Goal: Task Accomplishment & Management: Use online tool/utility

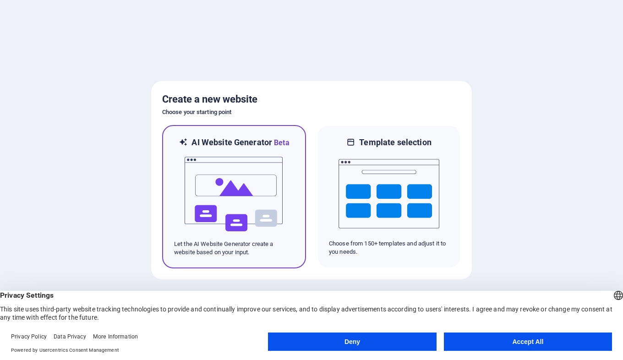
click at [290, 188] on div at bounding box center [234, 194] width 120 height 92
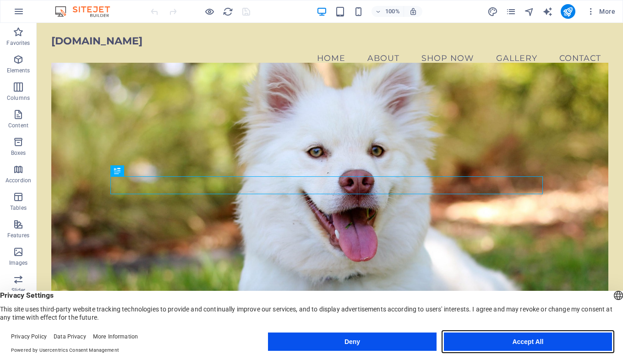
click at [476, 340] on button "Accept All" at bounding box center [528, 341] width 168 height 18
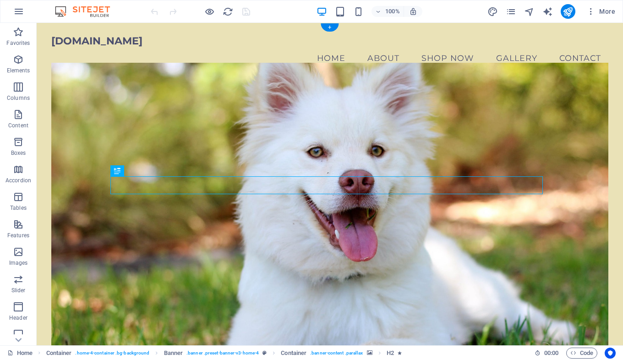
click at [82, 110] on figure at bounding box center [329, 210] width 557 height 294
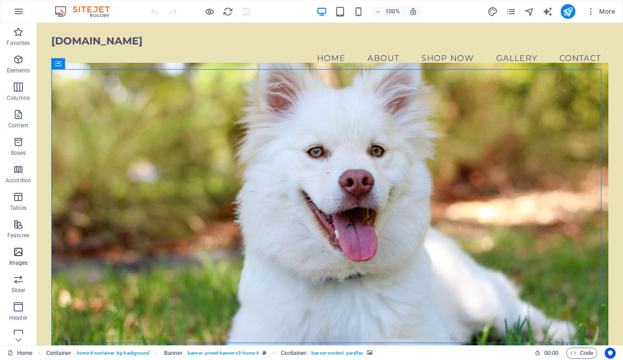
click at [20, 256] on icon "button" at bounding box center [18, 251] width 11 height 11
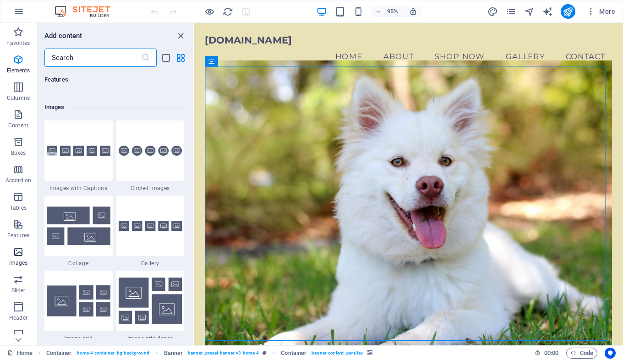
scroll to position [4643, 0]
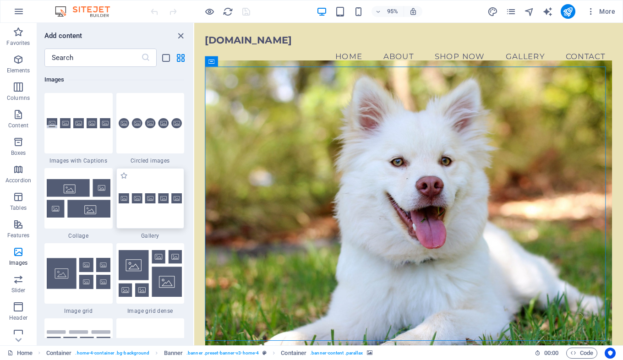
click at [154, 197] on img at bounding box center [151, 198] width 64 height 11
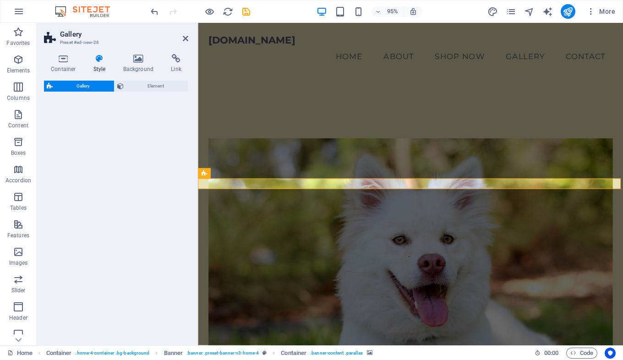
select select "rem"
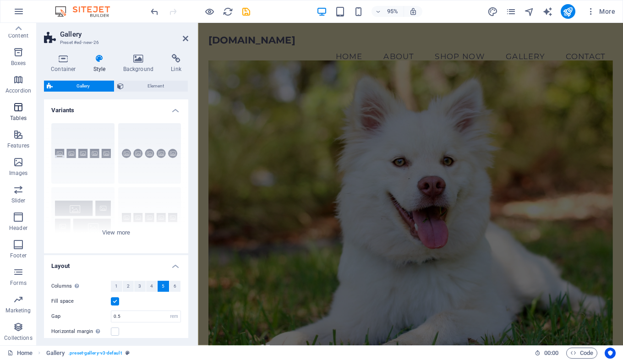
scroll to position [0, 0]
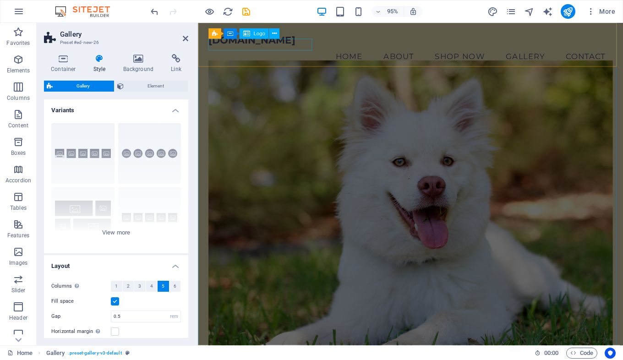
click at [254, 35] on span "Logo" at bounding box center [258, 33] width 11 height 5
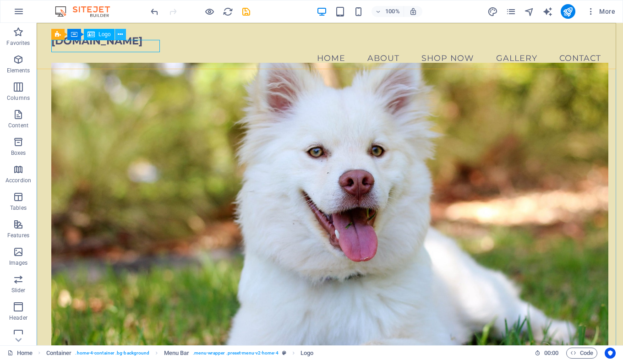
click at [121, 33] on icon at bounding box center [120, 35] width 5 height 10
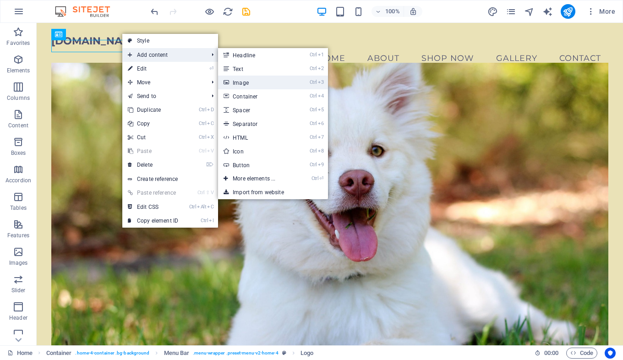
click at [259, 83] on link "Ctrl 3 Image" at bounding box center [256, 83] width 76 height 14
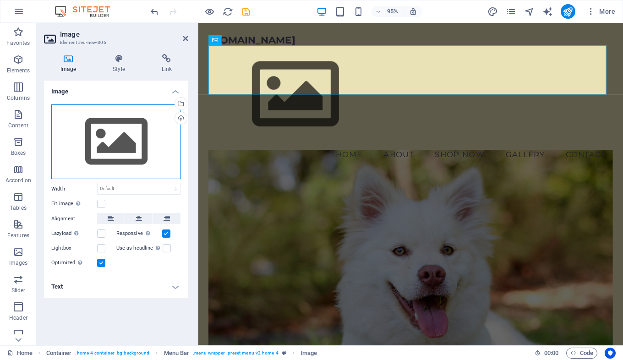
click at [103, 131] on div "Drag files here, click to choose files or select files from Files or our free s…" at bounding box center [116, 141] width 130 height 75
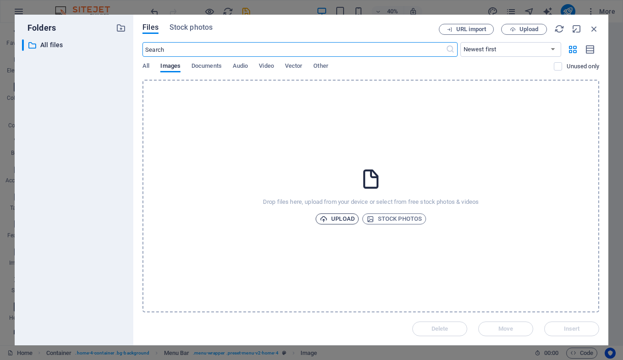
click at [342, 217] on span "Upload" at bounding box center [337, 218] width 35 height 11
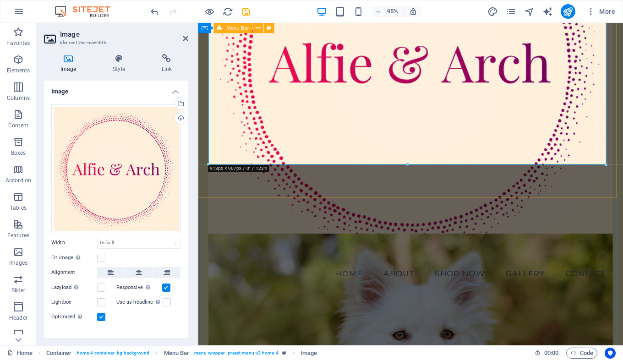
scroll to position [180, 0]
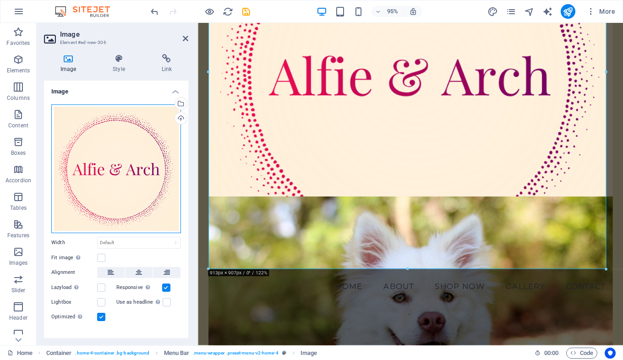
click at [115, 140] on div "Drag files here, click to choose files or select files from Files or our free s…" at bounding box center [116, 168] width 130 height 129
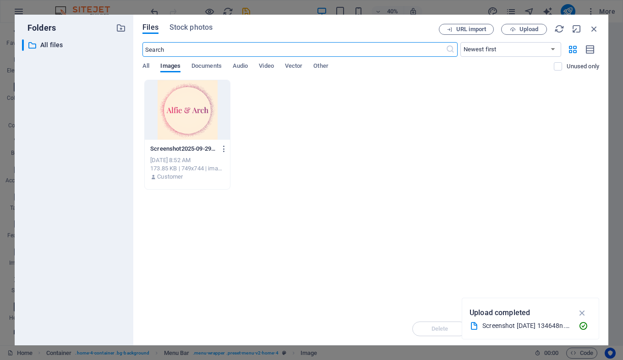
click at [184, 113] on div at bounding box center [187, 110] width 85 height 60
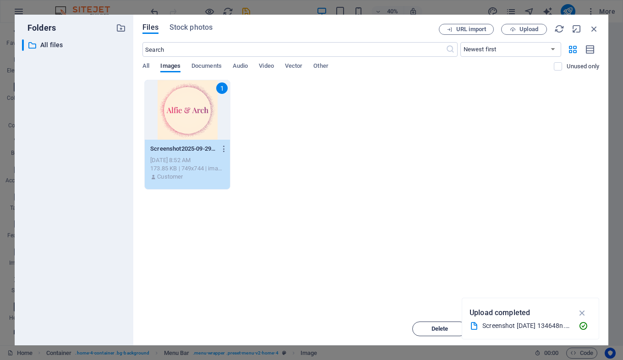
click at [441, 326] on span "Delete" at bounding box center [439, 328] width 17 height 5
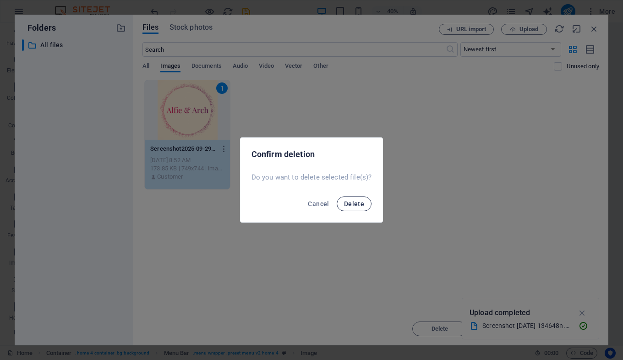
click at [357, 204] on span "Delete" at bounding box center [354, 203] width 20 height 7
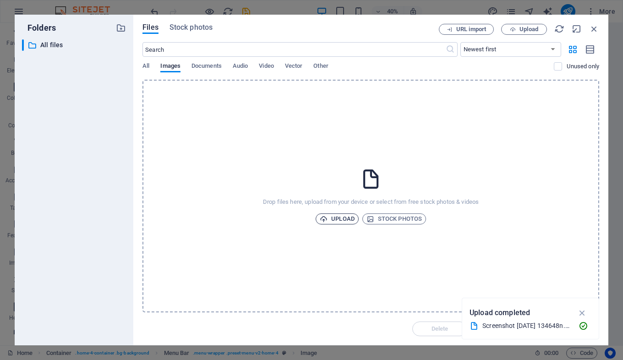
click at [343, 222] on span "Upload" at bounding box center [337, 218] width 35 height 11
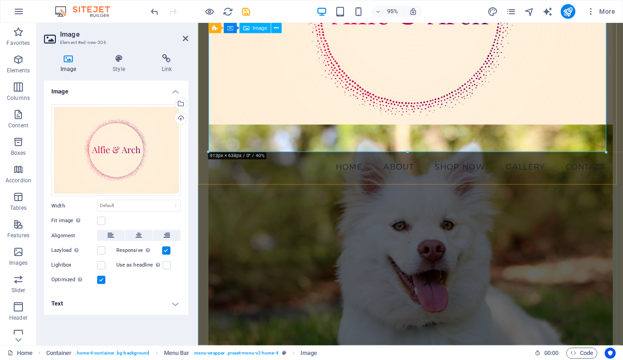
drag, startPoint x: 642, startPoint y: 131, endPoint x: 399, endPoint y: 91, distance: 246.4
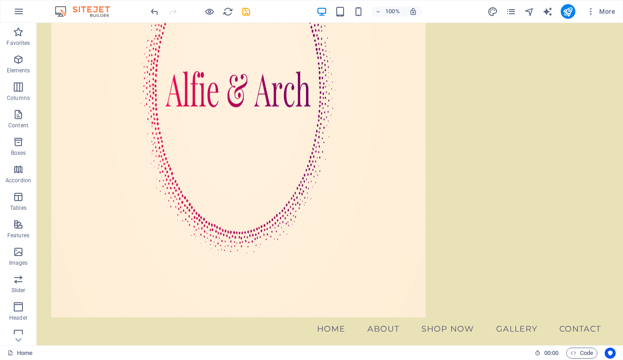
click at [588, 136] on div at bounding box center [326, 92] width 550 height 451
click at [151, 13] on icon "undo" at bounding box center [154, 11] width 11 height 11
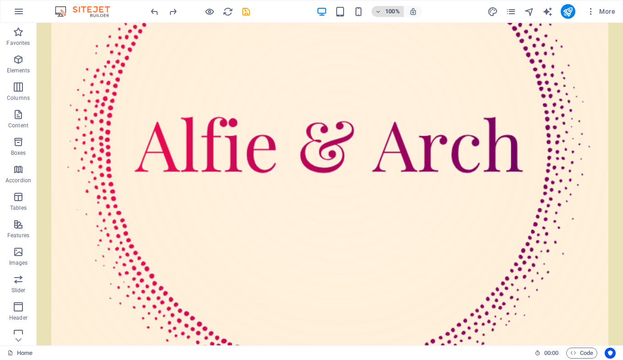
click at [384, 12] on span "100%" at bounding box center [387, 11] width 25 height 11
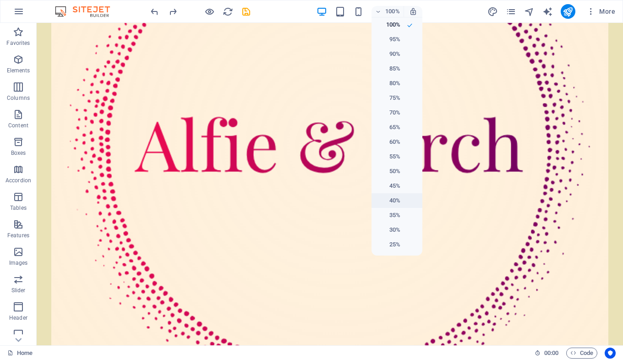
click at [392, 195] on h6 "40%" at bounding box center [388, 200] width 23 height 11
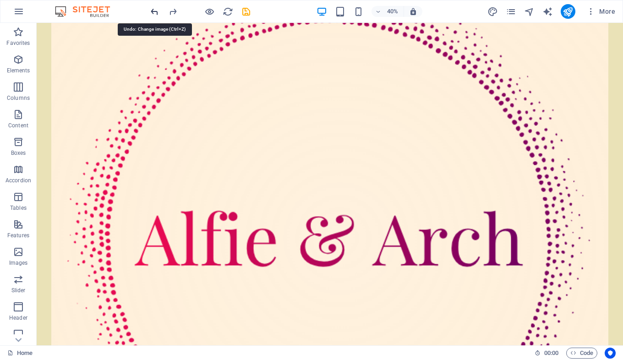
click at [149, 12] on icon "undo" at bounding box center [154, 11] width 11 height 11
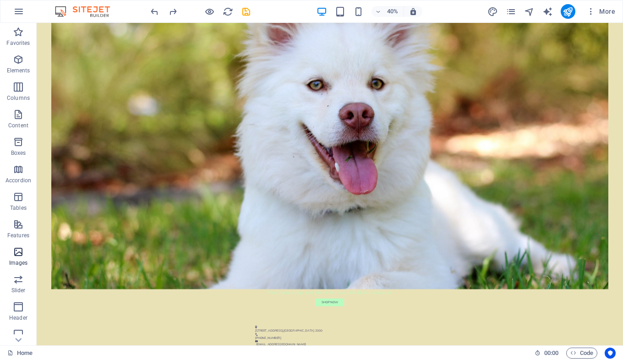
click at [21, 257] on span "Images" at bounding box center [18, 257] width 37 height 22
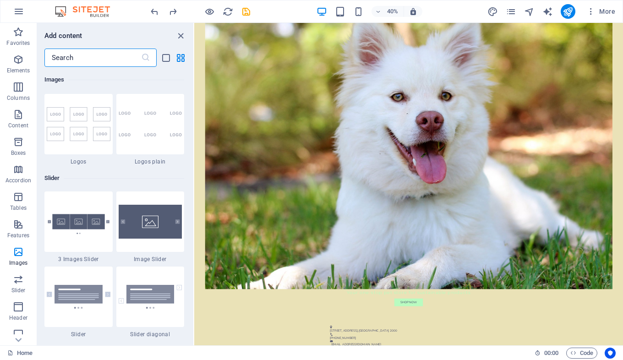
scroll to position [5092, 0]
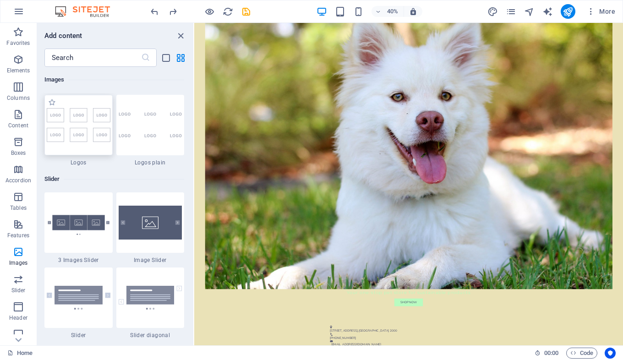
click at [75, 128] on img at bounding box center [79, 125] width 64 height 34
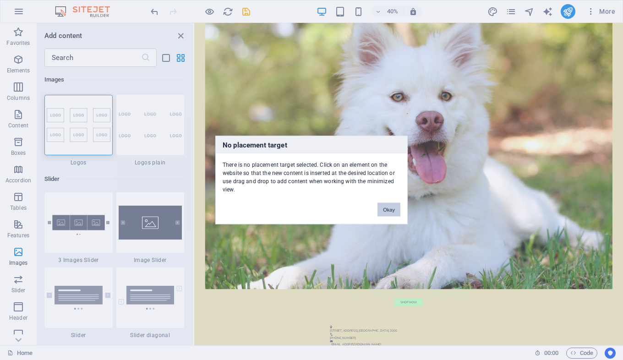
click at [393, 210] on button "Okay" at bounding box center [388, 210] width 23 height 14
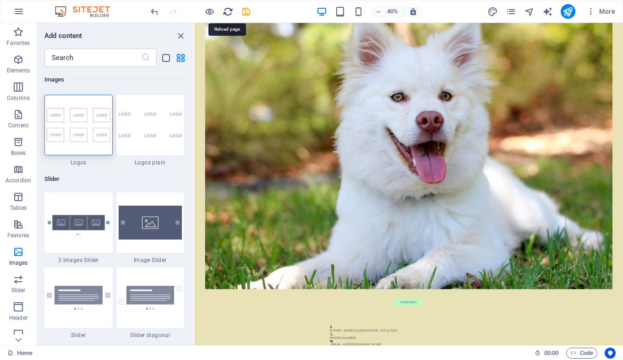
click at [227, 15] on icon "reload" at bounding box center [228, 11] width 11 height 11
drag, startPoint x: 621, startPoint y: 88, endPoint x: 618, endPoint y: 37, distance: 50.9
click at [618, 37] on div "Drag here to replace the existing content. Press “Ctrl” if you want to create a…" at bounding box center [408, 148] width 429 height 394
drag, startPoint x: 622, startPoint y: 130, endPoint x: 611, endPoint y: 39, distance: 91.3
click at [611, 39] on div "Drag here to replace the existing content. Press “Ctrl” if you want to create a…" at bounding box center [408, 148] width 429 height 394
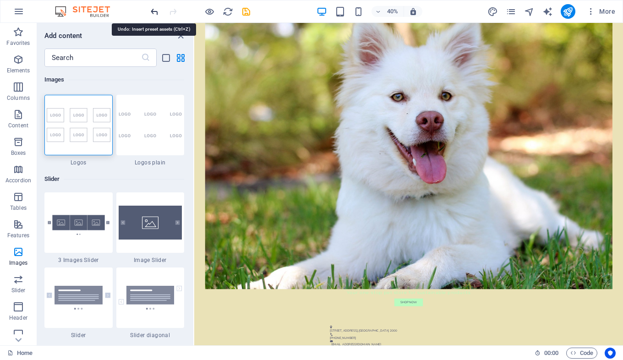
click at [150, 7] on icon "undo" at bounding box center [154, 11] width 11 height 11
click at [181, 36] on icon "close panel" at bounding box center [180, 36] width 11 height 11
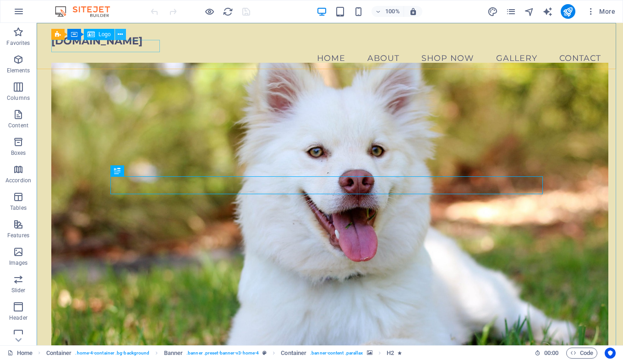
click at [119, 30] on icon at bounding box center [120, 35] width 5 height 10
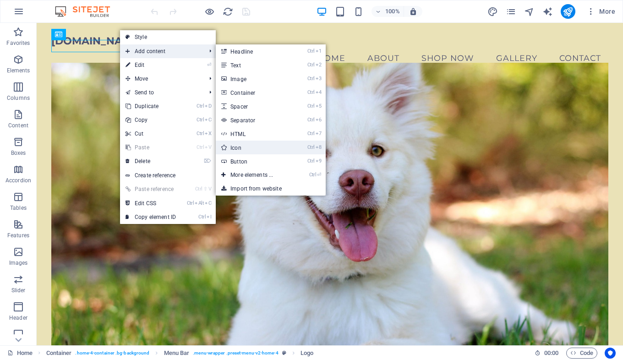
click at [245, 146] on link "Ctrl 8 Icon" at bounding box center [254, 148] width 76 height 14
select select "xMidYMid"
select select "px"
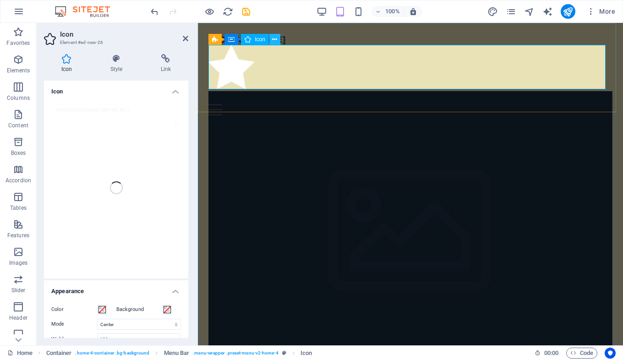
click at [273, 38] on icon at bounding box center [274, 40] width 5 height 10
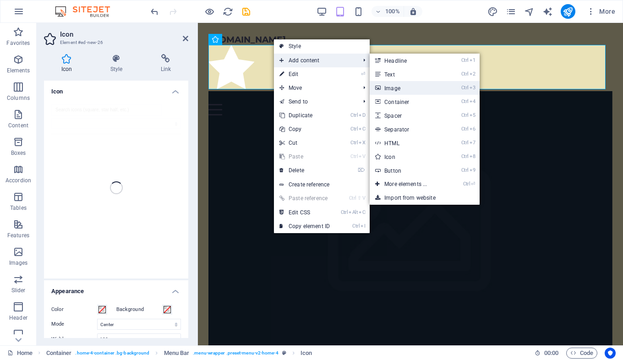
click at [395, 88] on link "Ctrl 3 Image" at bounding box center [408, 88] width 76 height 14
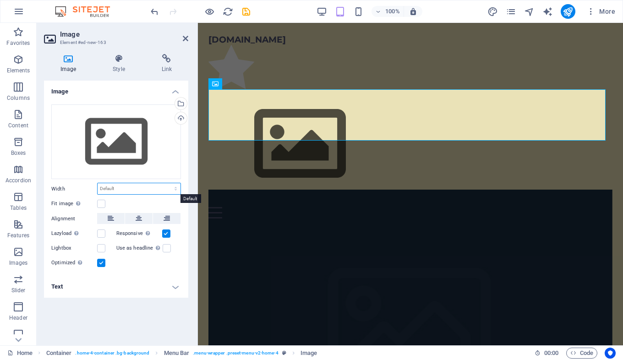
click at [108, 189] on select "Default auto px rem % em vh vw" at bounding box center [139, 188] width 83 height 11
click at [124, 153] on div "Drag files here, click to choose files or select files from Files or our free s…" at bounding box center [116, 141] width 130 height 75
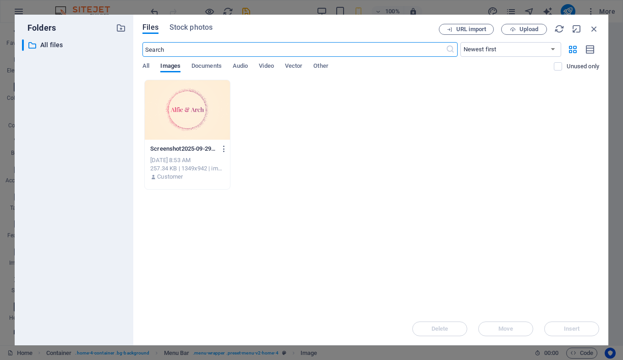
click at [194, 113] on div at bounding box center [187, 110] width 85 height 60
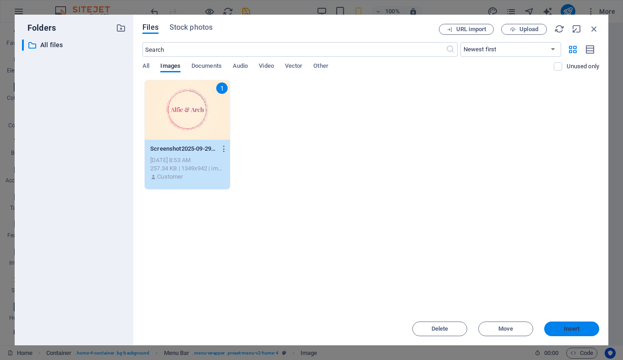
click at [560, 329] on span "Insert" at bounding box center [572, 328] width 48 height 5
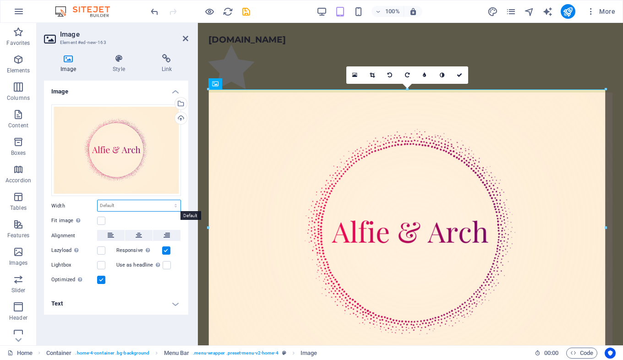
click at [129, 201] on select "Default auto px rem % em vh vw" at bounding box center [139, 205] width 83 height 11
select select "px"
click at [168, 200] on select "Default auto px rem % em vh vw" at bounding box center [139, 205] width 83 height 11
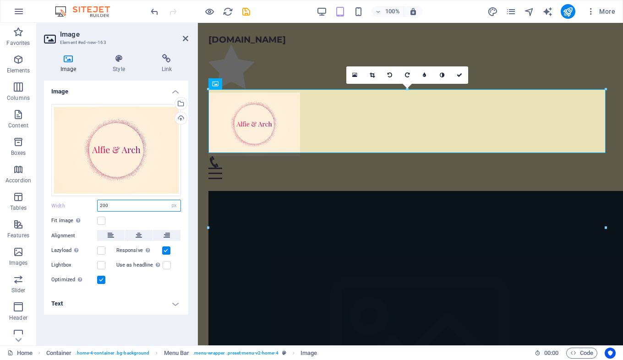
type input "200"
click at [77, 202] on div "Width 200 Default auto px rem % em vh vw" at bounding box center [116, 206] width 130 height 12
click at [462, 74] on link at bounding box center [459, 74] width 17 height 17
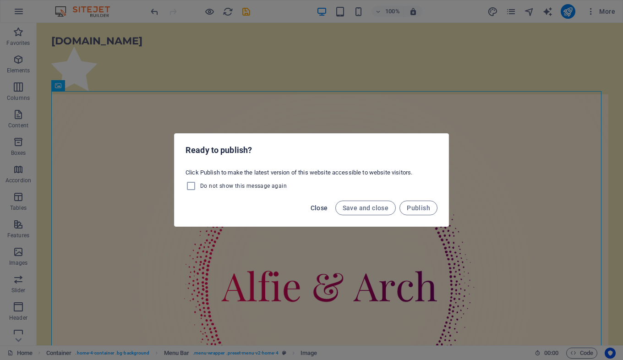
click at [324, 208] on span "Close" at bounding box center [318, 207] width 17 height 7
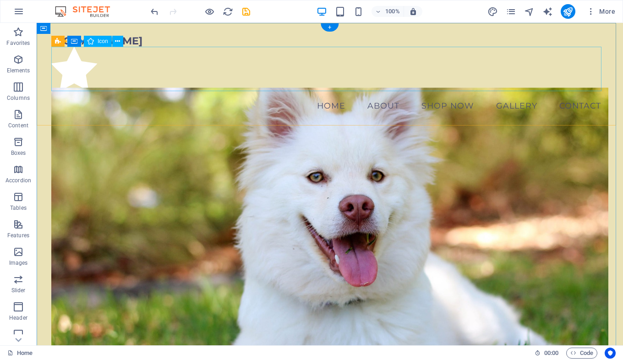
click at [69, 75] on figure at bounding box center [329, 70] width 557 height 47
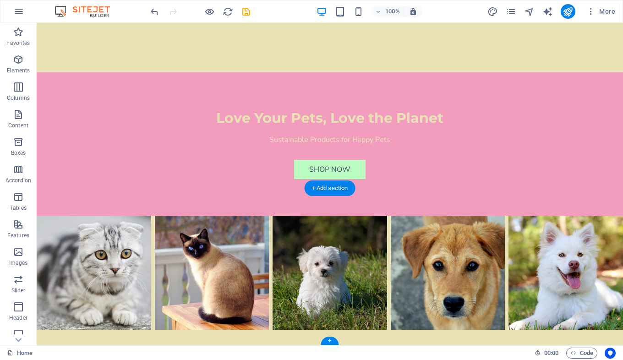
scroll to position [919, 0]
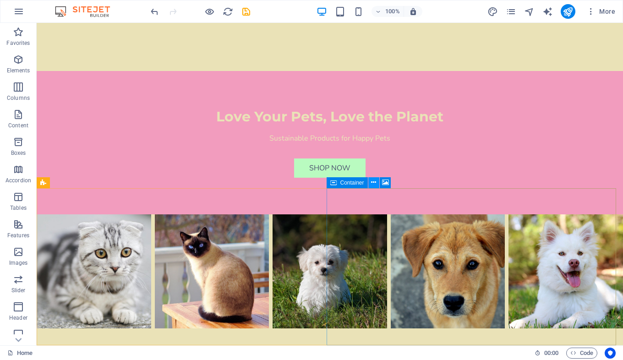
click at [373, 183] on icon at bounding box center [373, 183] width 5 height 10
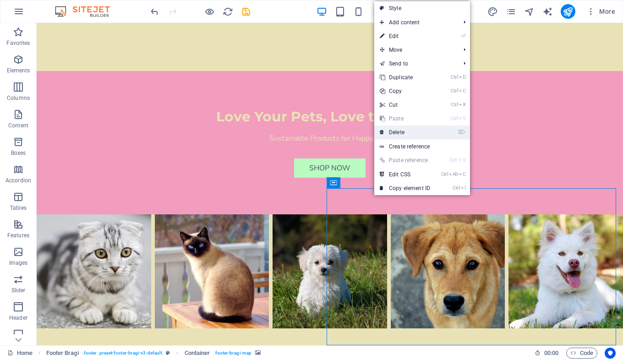
click at [407, 128] on link "⌦ Delete" at bounding box center [404, 132] width 61 height 14
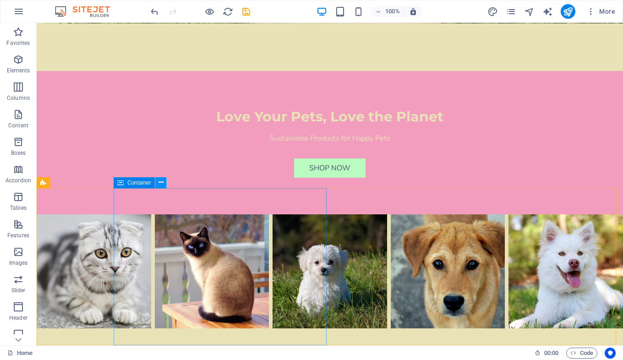
click at [160, 184] on icon at bounding box center [160, 183] width 5 height 10
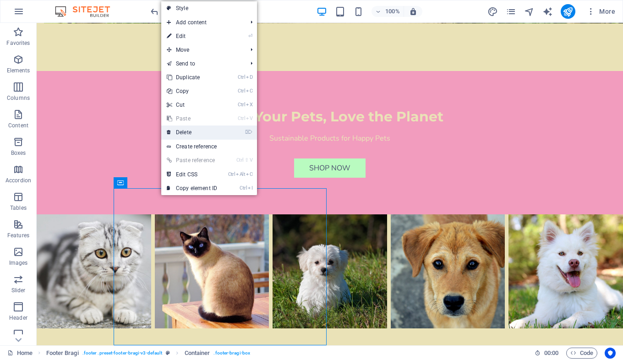
click at [191, 128] on link "⌦ Delete" at bounding box center [191, 132] width 61 height 14
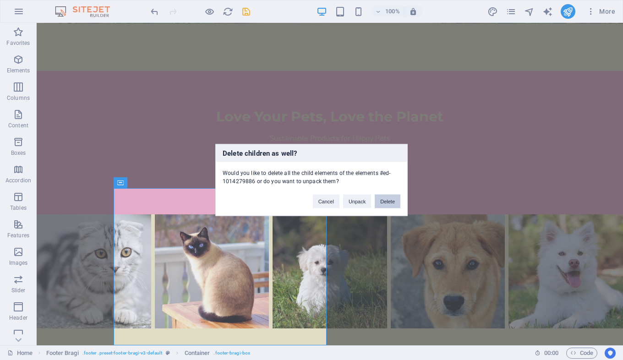
click at [391, 199] on button "Delete" at bounding box center [388, 202] width 26 height 14
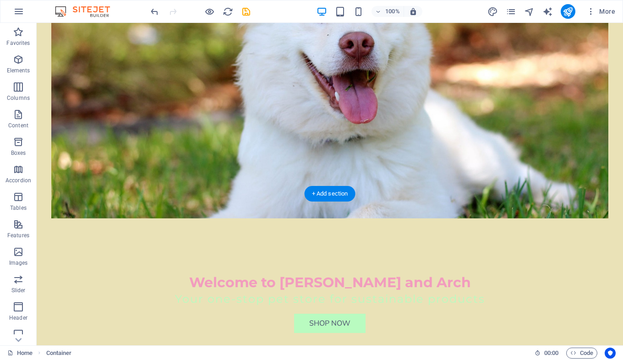
scroll to position [0, 0]
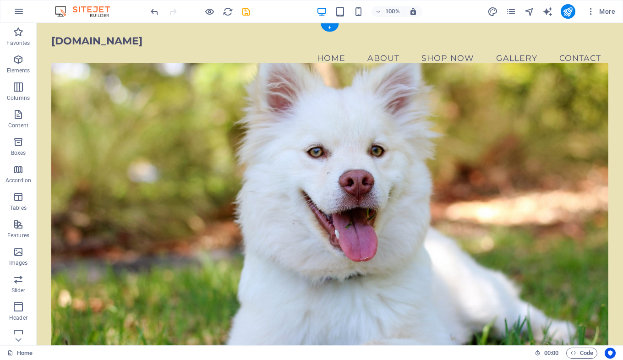
click at [154, 159] on figure at bounding box center [329, 210] width 557 height 294
click at [322, 47] on nav "Home About Shop Now Gallery Contact" at bounding box center [329, 58] width 557 height 23
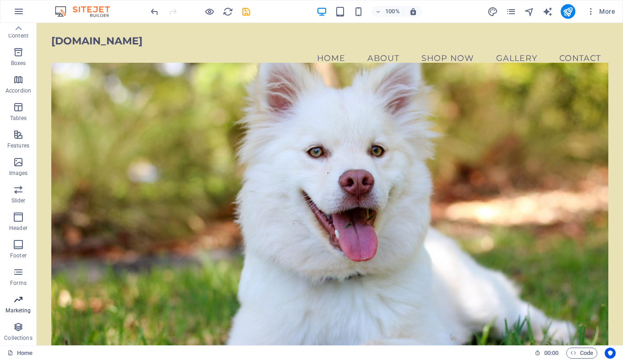
click at [17, 310] on p "Marketing" at bounding box center [17, 310] width 25 height 7
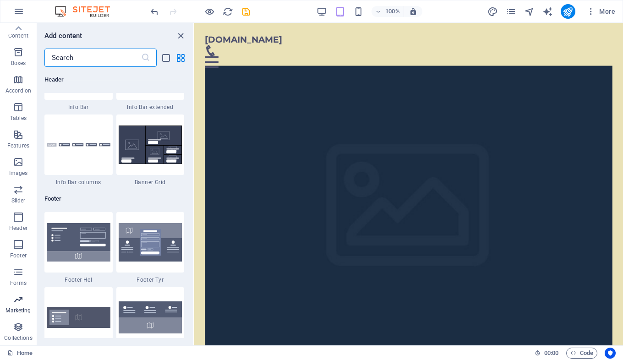
scroll to position [7459, 0]
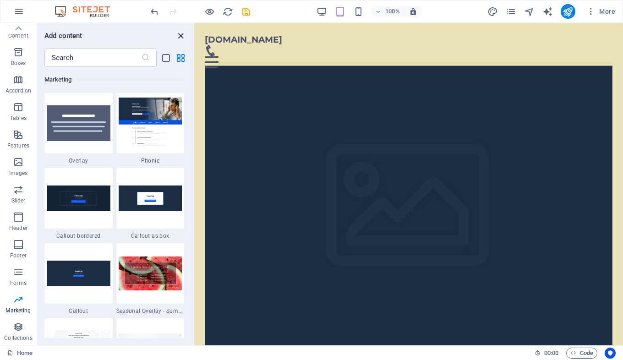
click at [180, 33] on icon "close panel" at bounding box center [180, 36] width 11 height 11
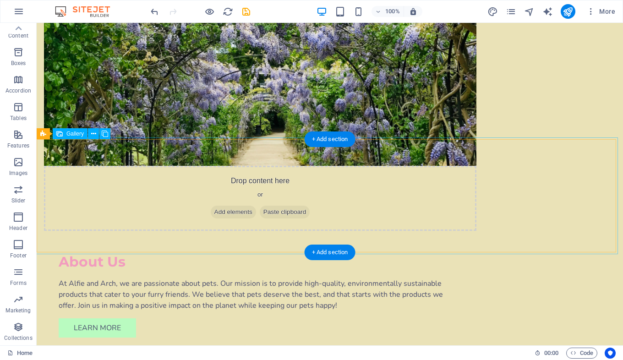
scroll to position [602, 0]
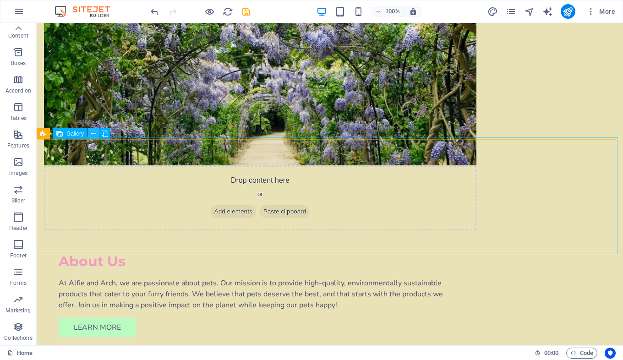
click at [92, 133] on icon at bounding box center [93, 134] width 5 height 10
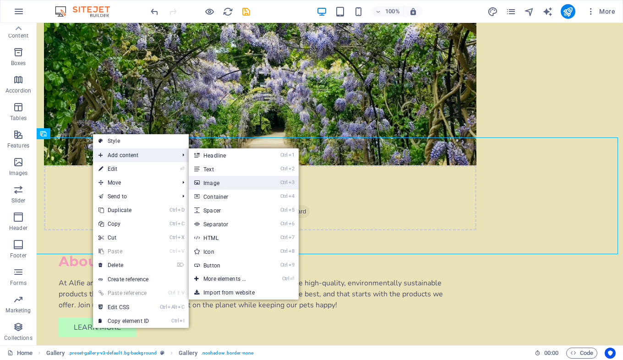
click at [213, 184] on link "Ctrl 3 Image" at bounding box center [227, 183] width 76 height 14
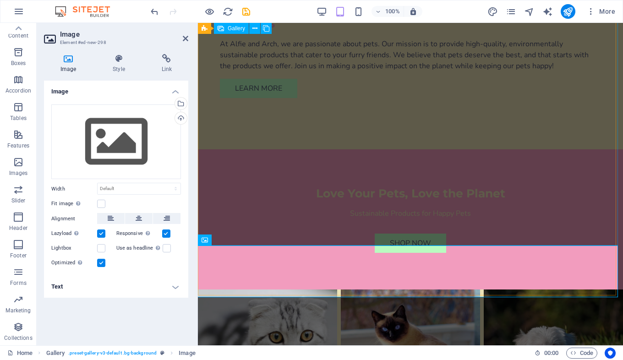
scroll to position [839, 0]
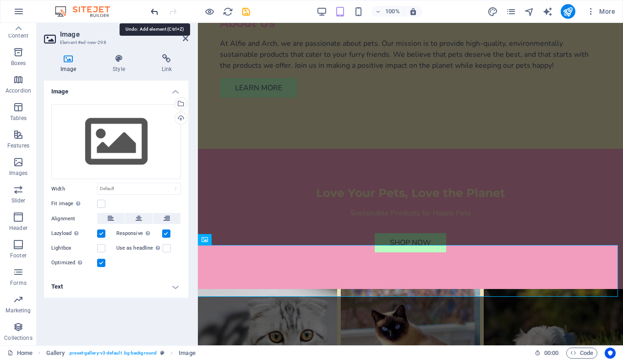
click at [152, 11] on icon "undo" at bounding box center [154, 11] width 11 height 11
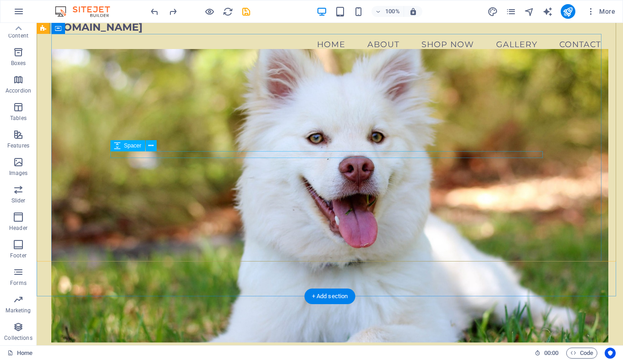
scroll to position [0, 0]
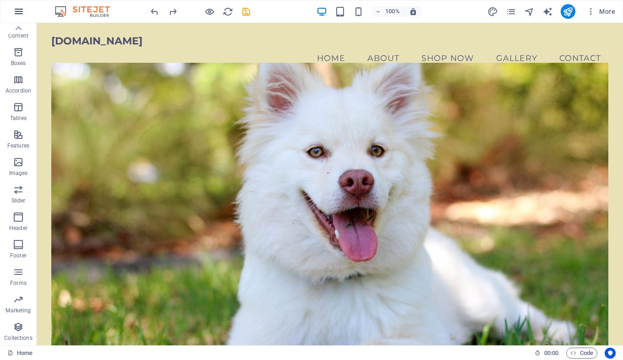
click at [17, 11] on icon "button" at bounding box center [18, 11] width 11 height 11
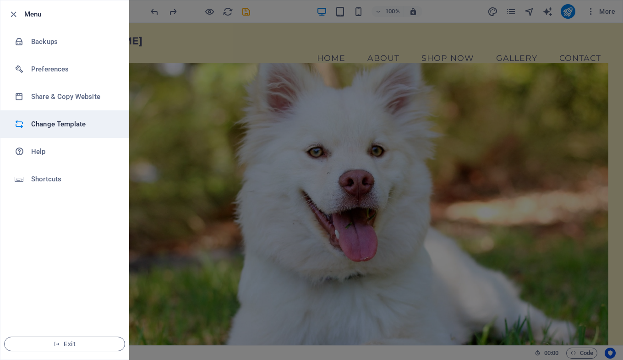
click at [71, 121] on h6 "Change Template" at bounding box center [73, 124] width 85 height 11
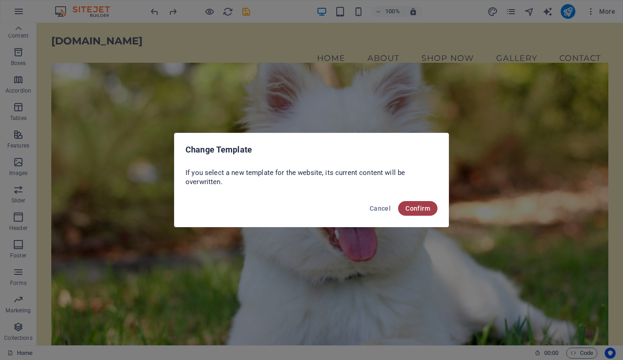
click at [419, 209] on span "Confirm" at bounding box center [417, 208] width 25 height 7
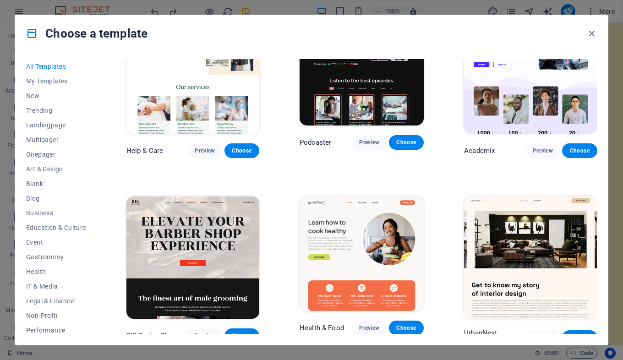
scroll to position [811, 0]
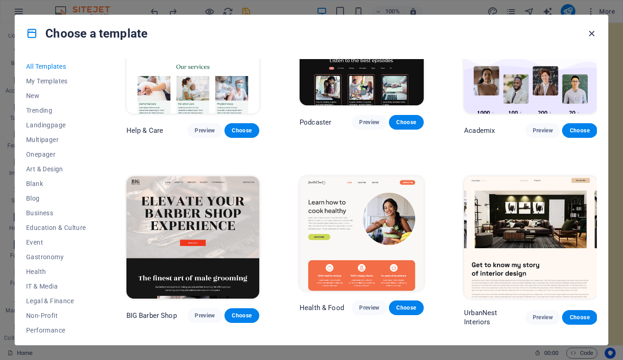
click at [592, 31] on icon "button" at bounding box center [591, 33] width 11 height 11
